Goal: Information Seeking & Learning: Learn about a topic

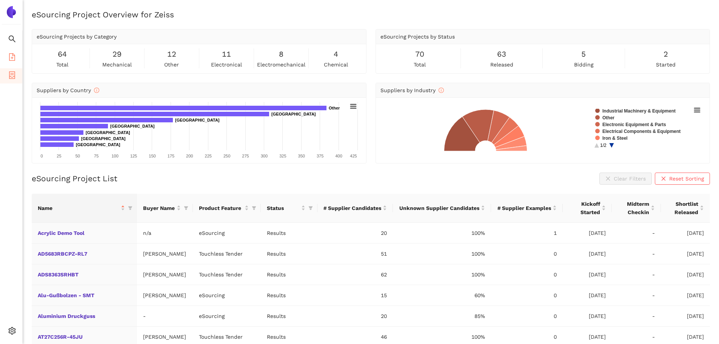
drag, startPoint x: 8, startPoint y: 11, endPoint x: 0, endPoint y: 56, distance: 45.5
click at [8, 11] on img at bounding box center [11, 12] width 12 height 12
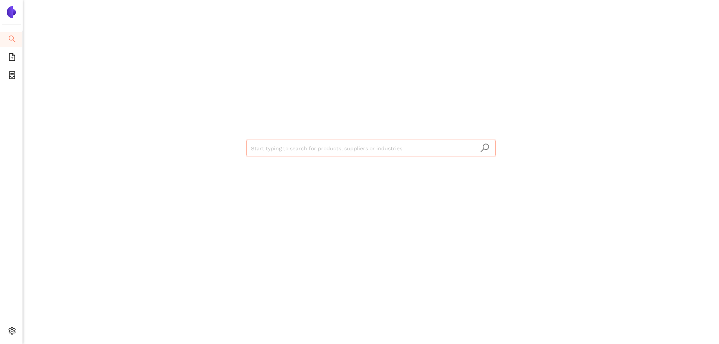
click at [258, 145] on input "search" at bounding box center [371, 148] width 240 height 17
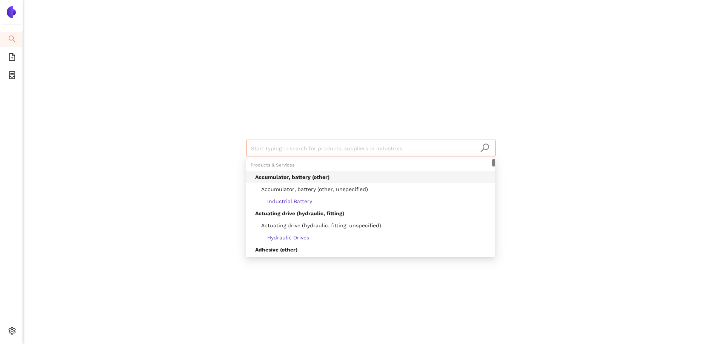
click at [256, 119] on div "Start typing to search for products, suppliers or industries" at bounding box center [370, 147] width 453 height 294
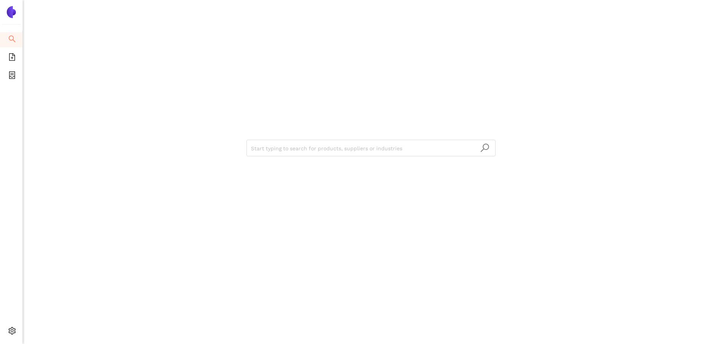
click at [614, 311] on div "Start typing to search for products, suppliers or industries" at bounding box center [371, 172] width 696 height 344
drag, startPoint x: 287, startPoint y: 151, endPoint x: 259, endPoint y: 209, distance: 64.3
click at [287, 151] on input "search" at bounding box center [371, 148] width 240 height 17
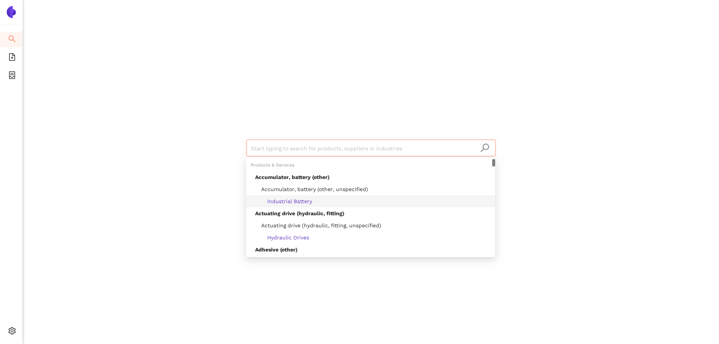
click at [276, 150] on input "search" at bounding box center [371, 148] width 240 height 17
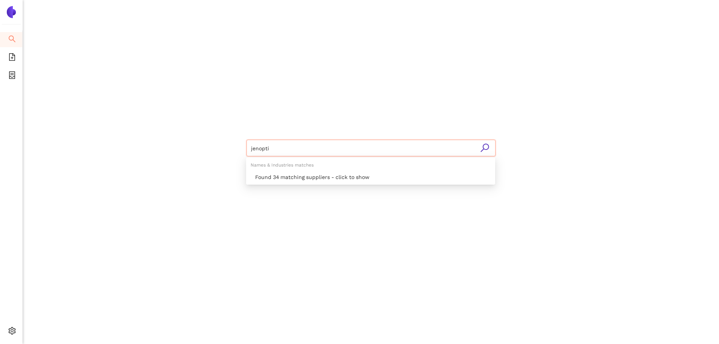
type input "jenoptik"
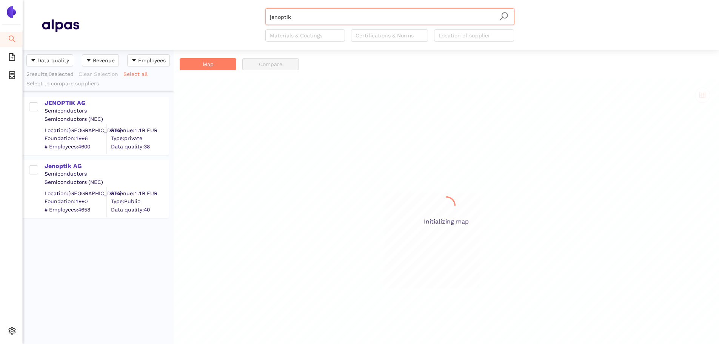
scroll to position [288, 145]
click at [63, 103] on div "JENOPTIK AG" at bounding box center [107, 103] width 124 height 8
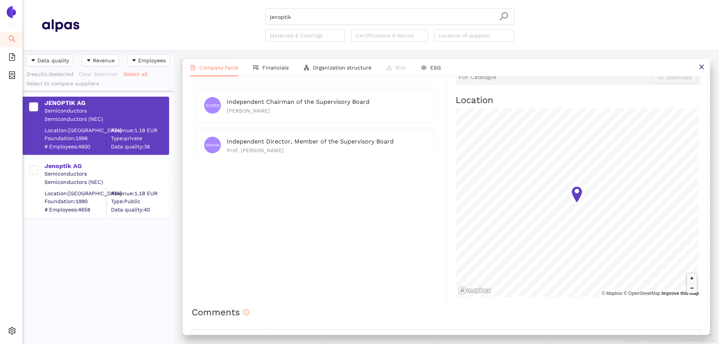
scroll to position [453, 0]
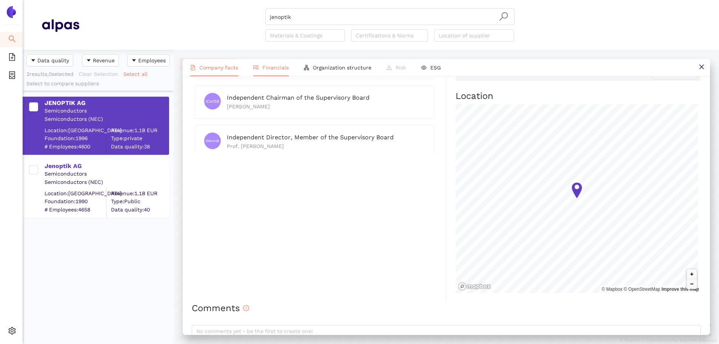
click at [273, 73] on li "Financials" at bounding box center [271, 67] width 51 height 17
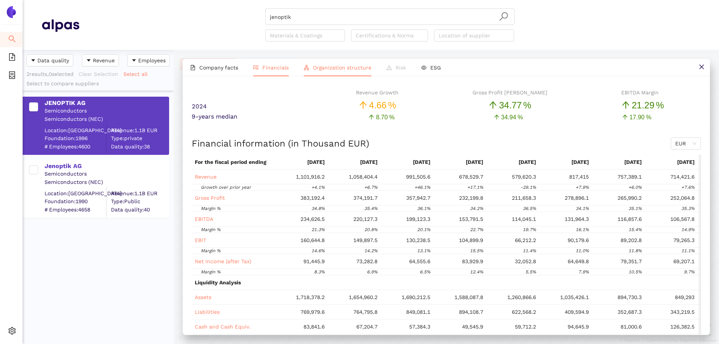
click at [334, 69] on span "Organization structure" at bounding box center [342, 68] width 58 height 6
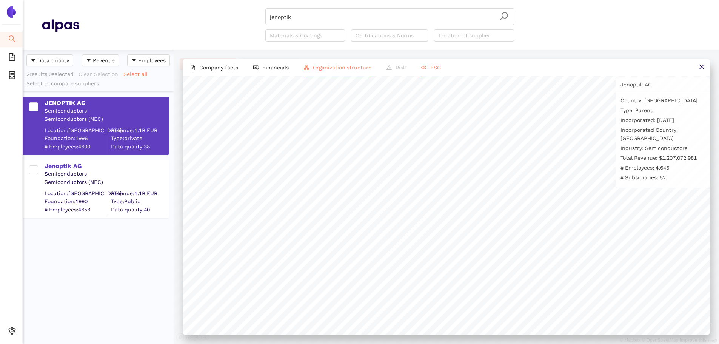
click at [433, 67] on span "ESG" at bounding box center [435, 68] width 11 height 6
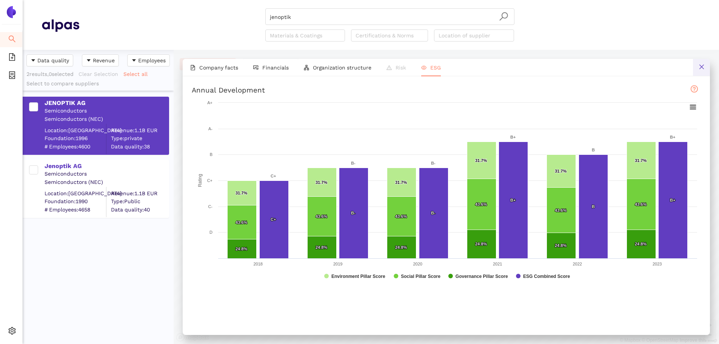
click at [704, 65] on button at bounding box center [701, 67] width 17 height 17
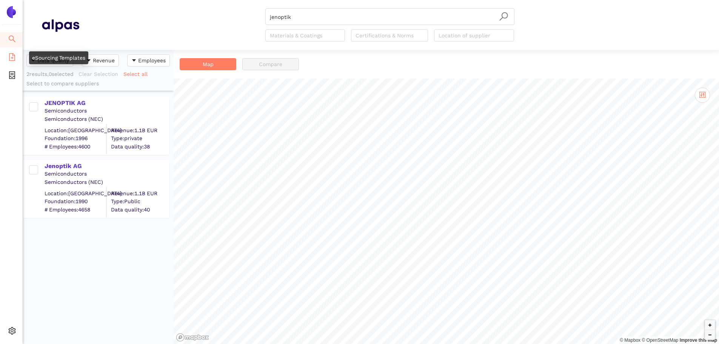
click at [13, 54] on icon "file-add" at bounding box center [12, 57] width 8 height 8
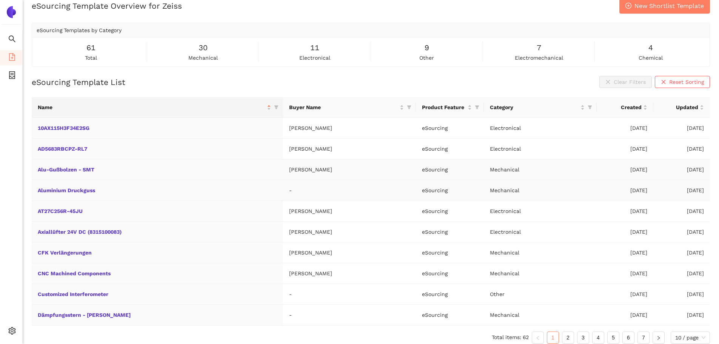
scroll to position [16, 0]
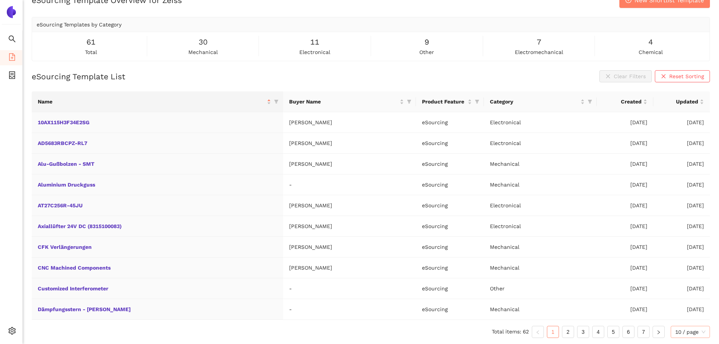
click at [683, 334] on span "10 / page" at bounding box center [690, 331] width 30 height 11
click at [688, 316] on div "100 / page" at bounding box center [690, 316] width 31 height 8
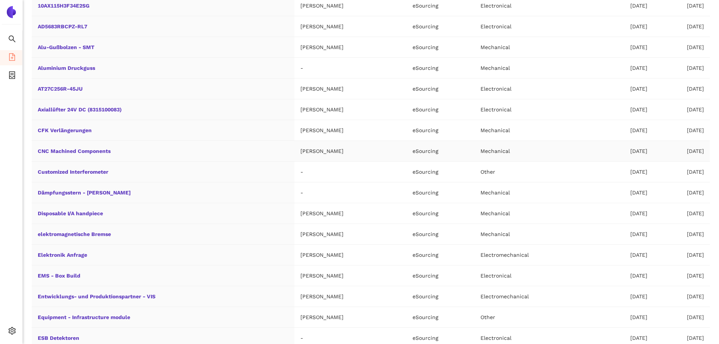
scroll to position [280, 0]
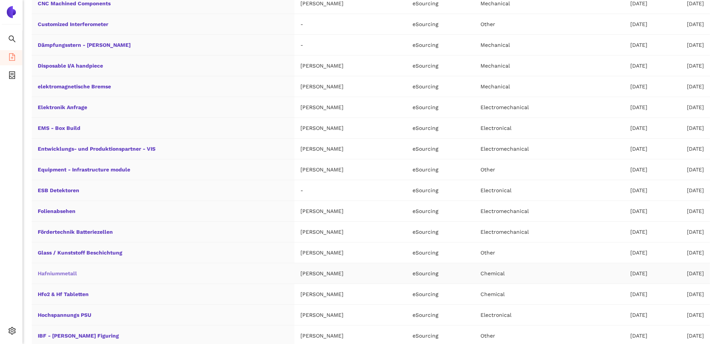
click at [0, 0] on link "Hafniummetall" at bounding box center [0, 0] width 0 height 0
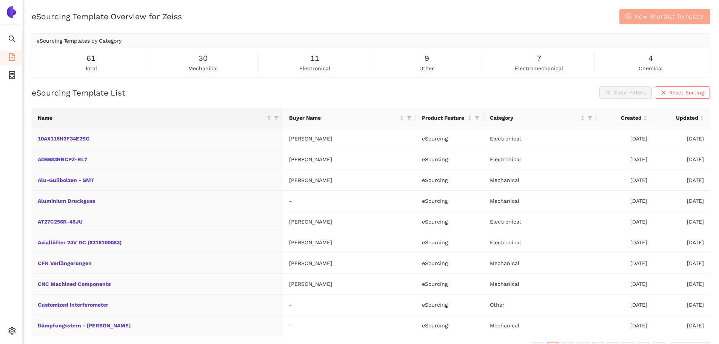
click at [656, 18] on span "New Shortlist Template" at bounding box center [668, 16] width 69 height 9
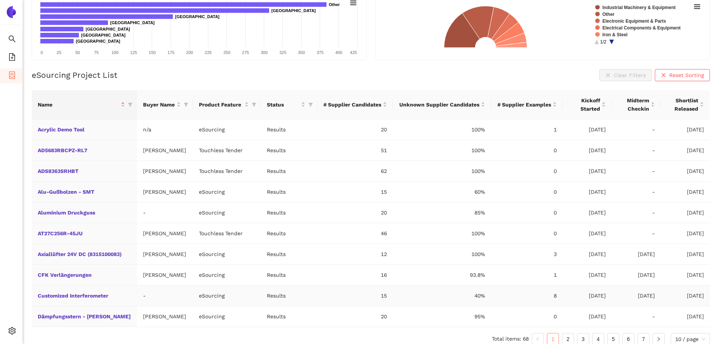
scroll to position [111, 0]
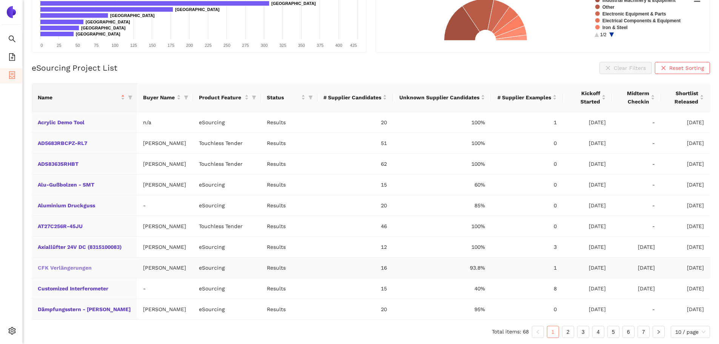
click at [0, 0] on link "CFK Verlängerungen" at bounding box center [0, 0] width 0 height 0
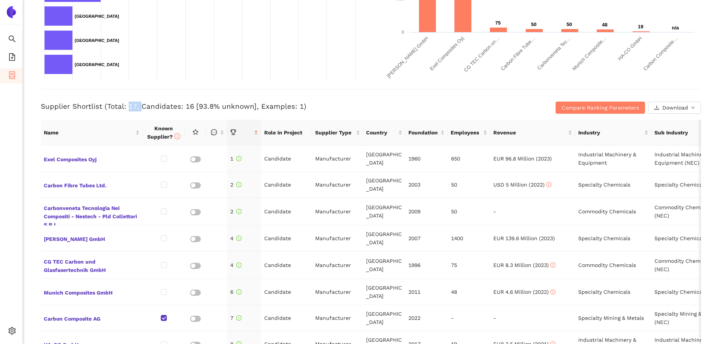
drag, startPoint x: 126, startPoint y: 107, endPoint x: 139, endPoint y: 107, distance: 13.2
click at [139, 107] on h3 "Supplier Shortlist (Total: 17, Candidates: 16 [93.8% unknown], Examples: 1)" at bounding box center [261, 106] width 440 height 10
drag, startPoint x: 294, startPoint y: 106, endPoint x: 298, endPoint y: 107, distance: 4.3
click at [298, 107] on h3 "Supplier Shortlist (Total: 17, Candidates: 16 [93.8% unknown], Examples: 1)" at bounding box center [261, 106] width 440 height 10
click at [72, 160] on span "Exel Composites Oyj" at bounding box center [92, 159] width 96 height 10
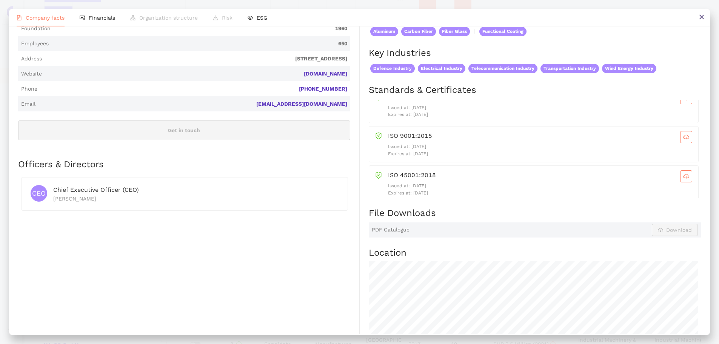
scroll to position [19, 0]
click at [702, 16] on icon "close" at bounding box center [701, 17] width 5 height 5
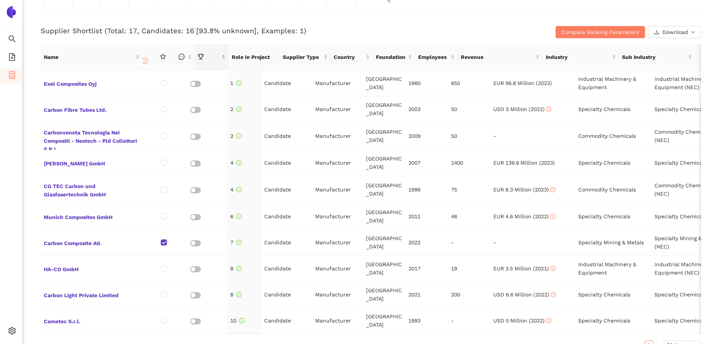
scroll to position [0, 0]
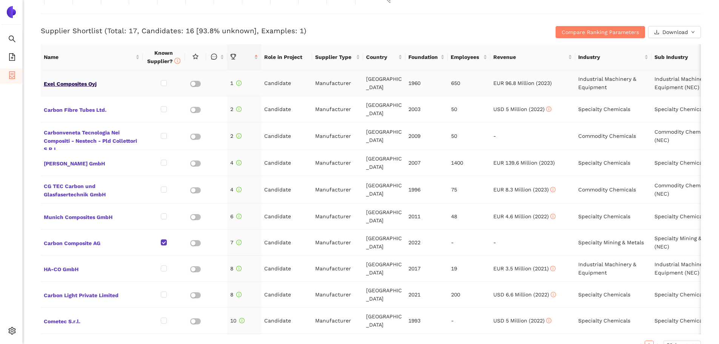
click at [74, 84] on span "Exel Composites Oyj" at bounding box center [92, 83] width 96 height 10
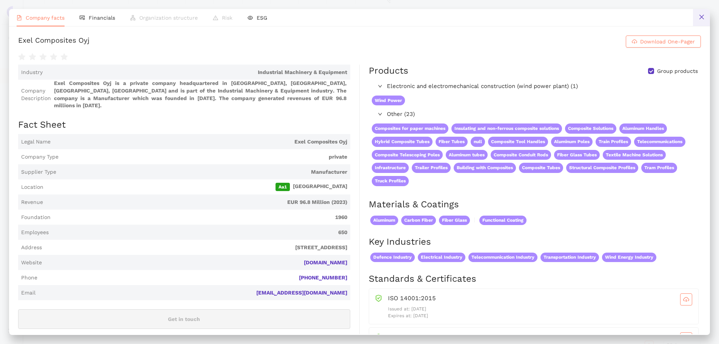
click at [699, 18] on icon "close" at bounding box center [701, 17] width 6 height 6
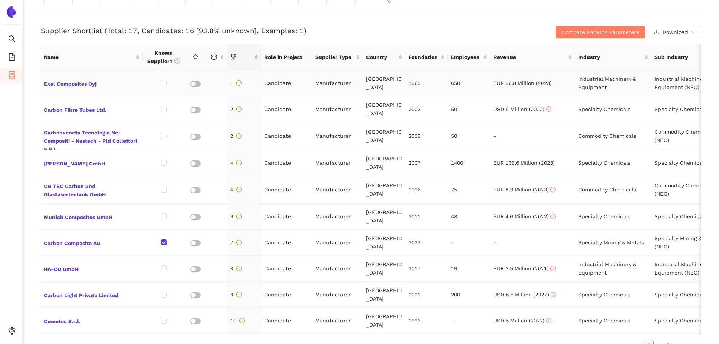
click at [213, 85] on td at bounding box center [216, 83] width 21 height 26
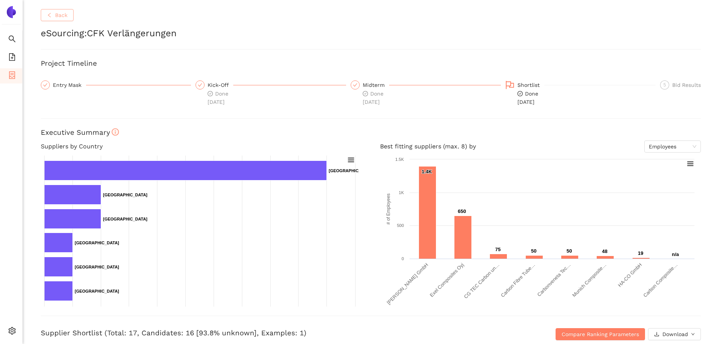
click at [58, 17] on span "Back" at bounding box center [61, 15] width 12 height 8
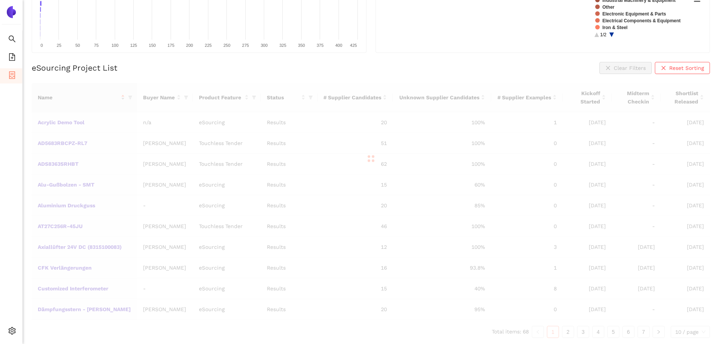
scroll to position [83, 0]
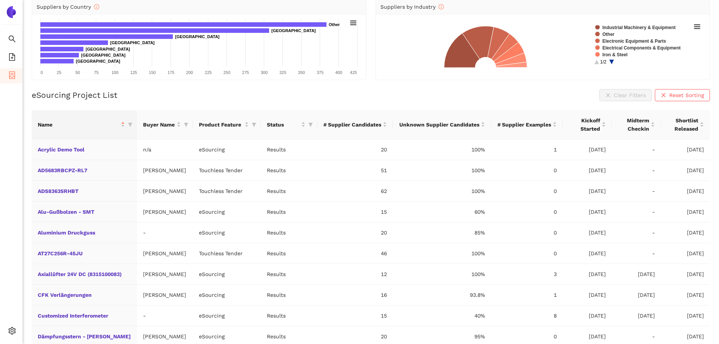
click at [20, 118] on ul "Search eSourcing Templates eSourcing Projects Settings" at bounding box center [11, 187] width 23 height 313
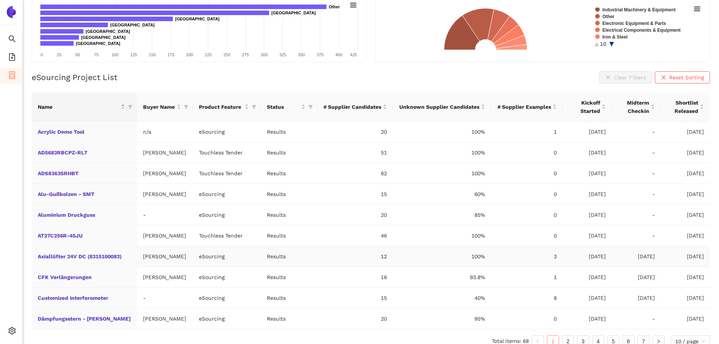
scroll to position [111, 0]
